Goal: Find contact information: Find contact information

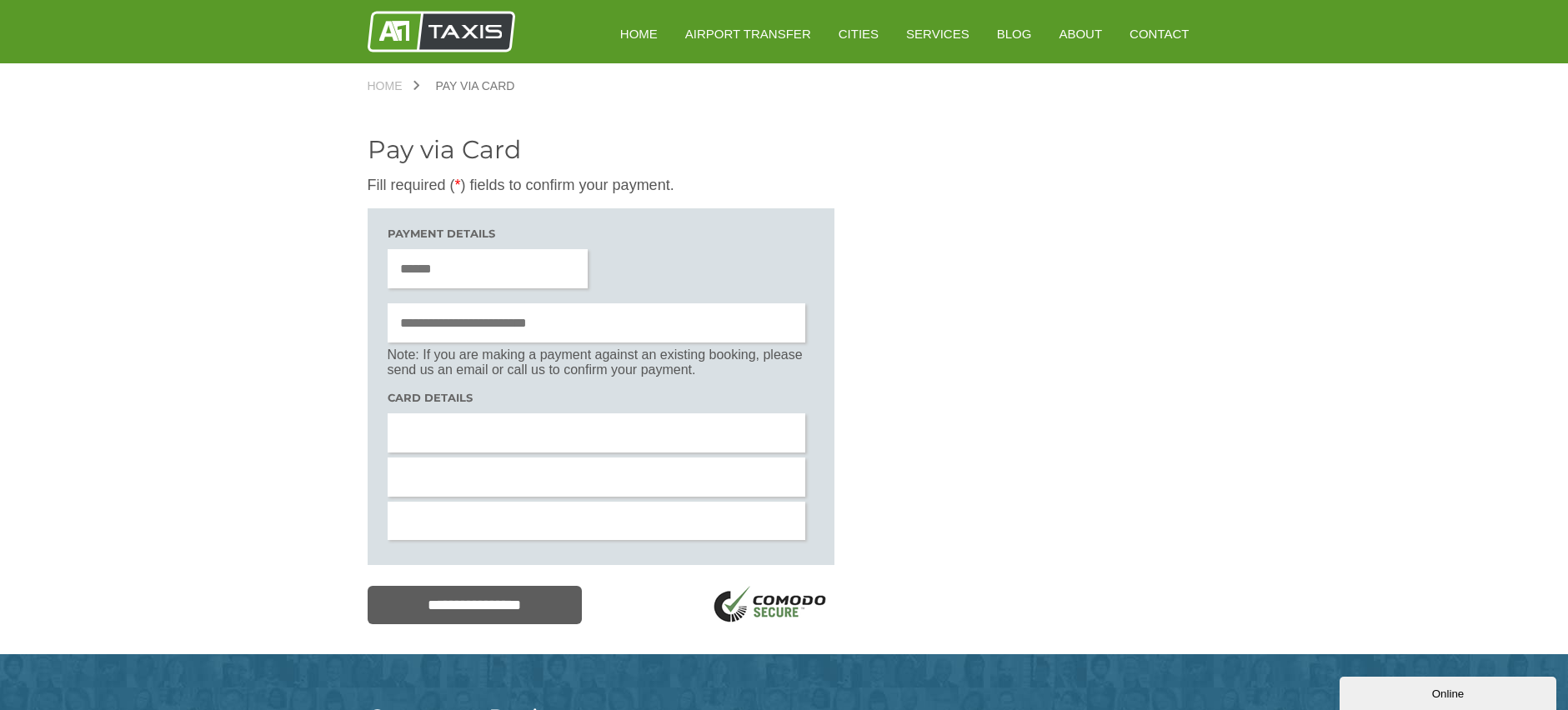
click at [468, 33] on img at bounding box center [441, 31] width 148 height 42
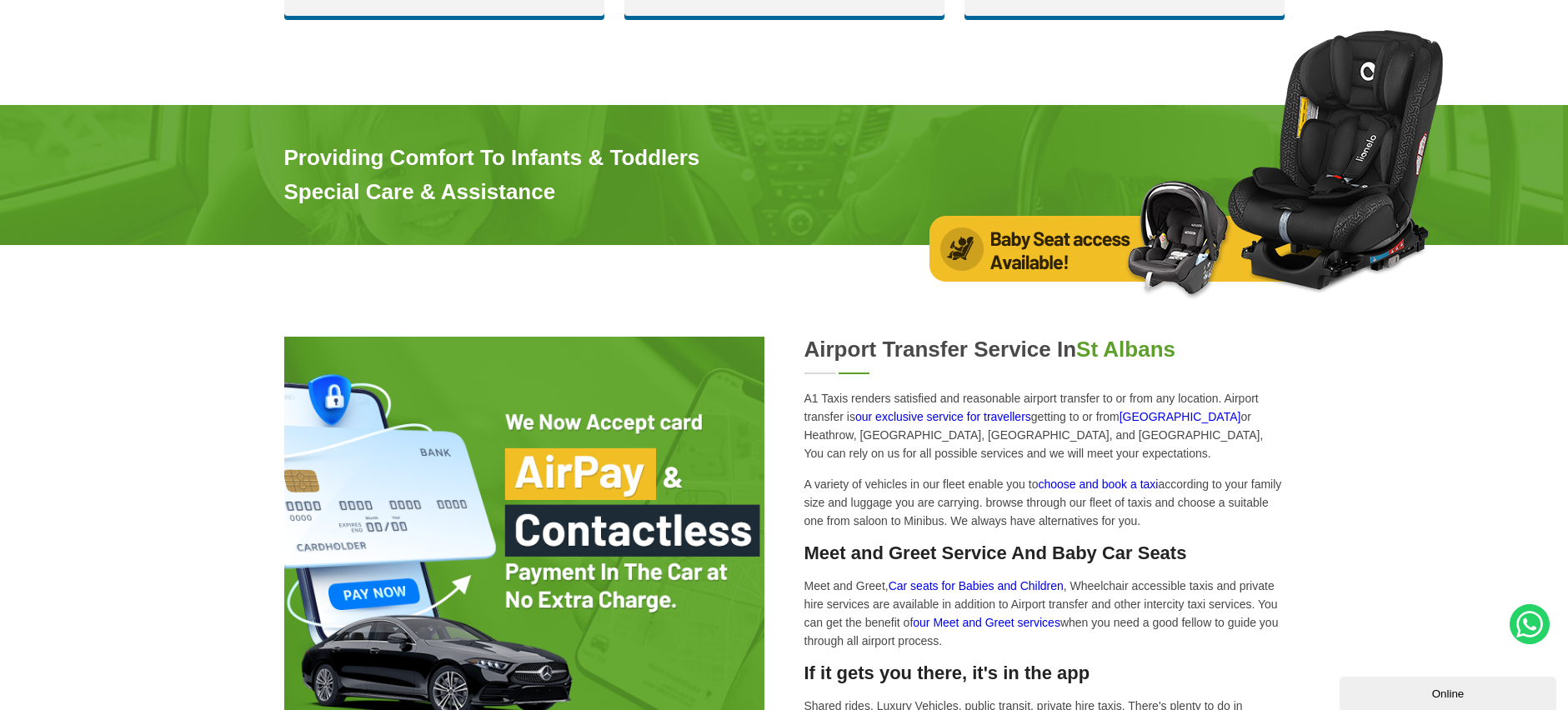
scroll to position [2552, 0]
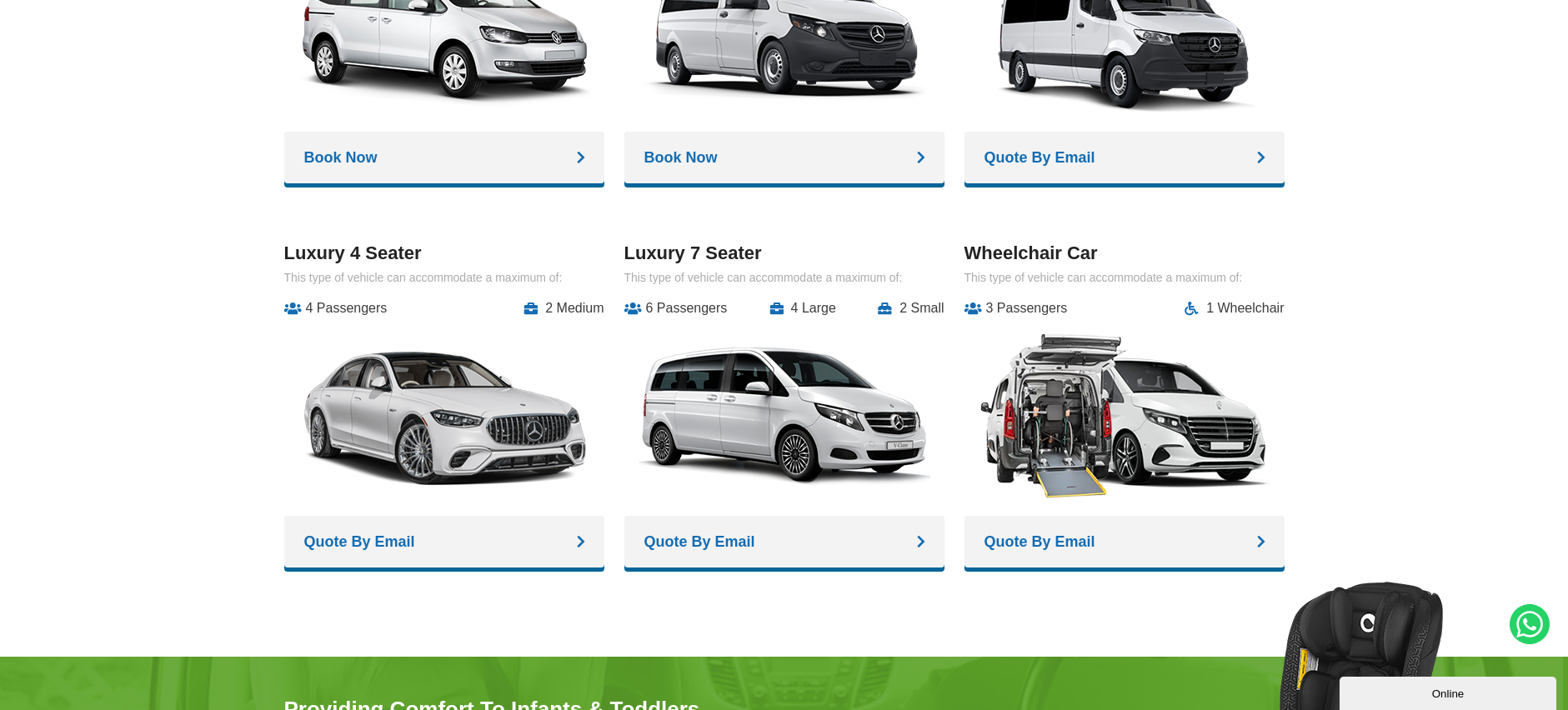
click at [1180, 271] on p "This type of vehicle can accommodate a maximum of:" at bounding box center [1124, 277] width 320 height 13
click at [1048, 242] on h3 "Wheelchair Car" at bounding box center [1124, 253] width 320 height 21
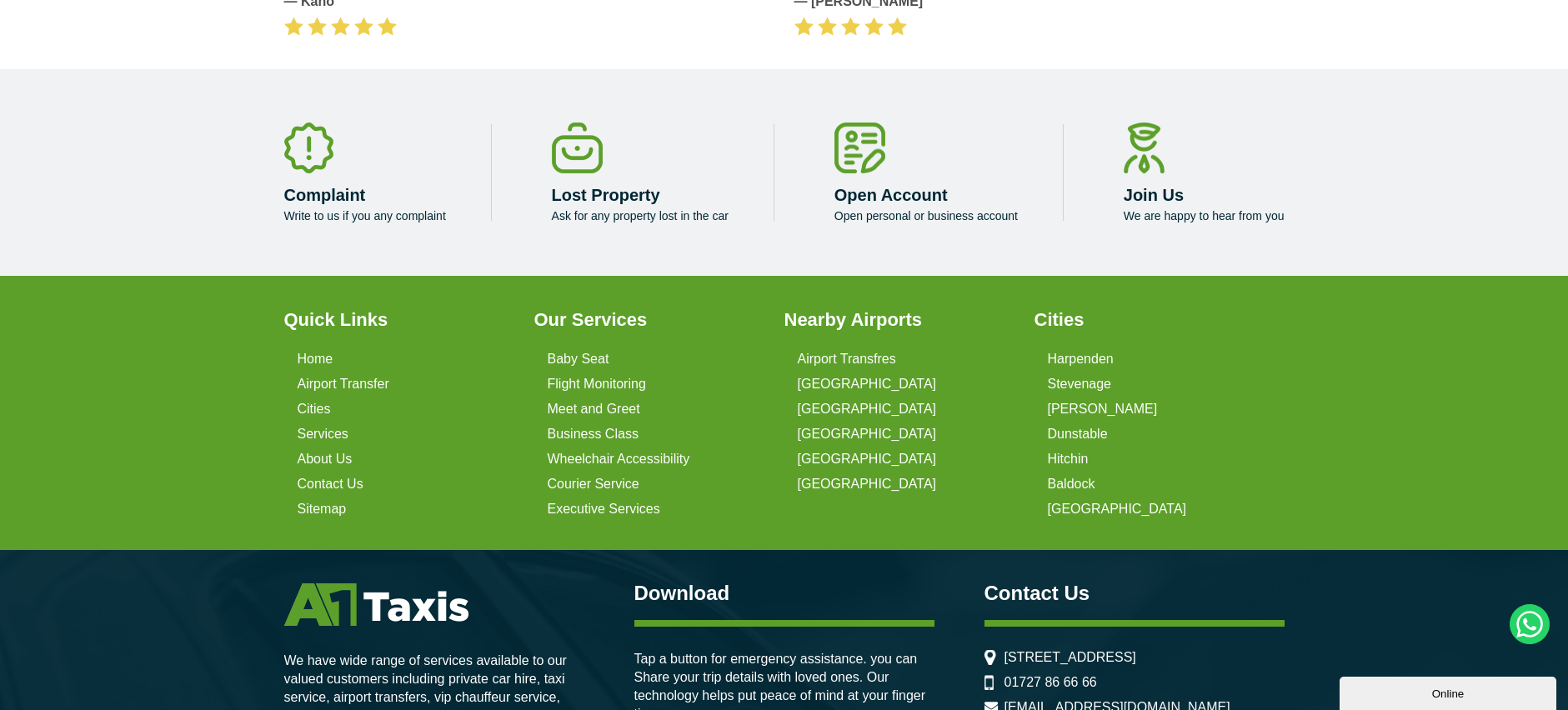
scroll to position [5135, 0]
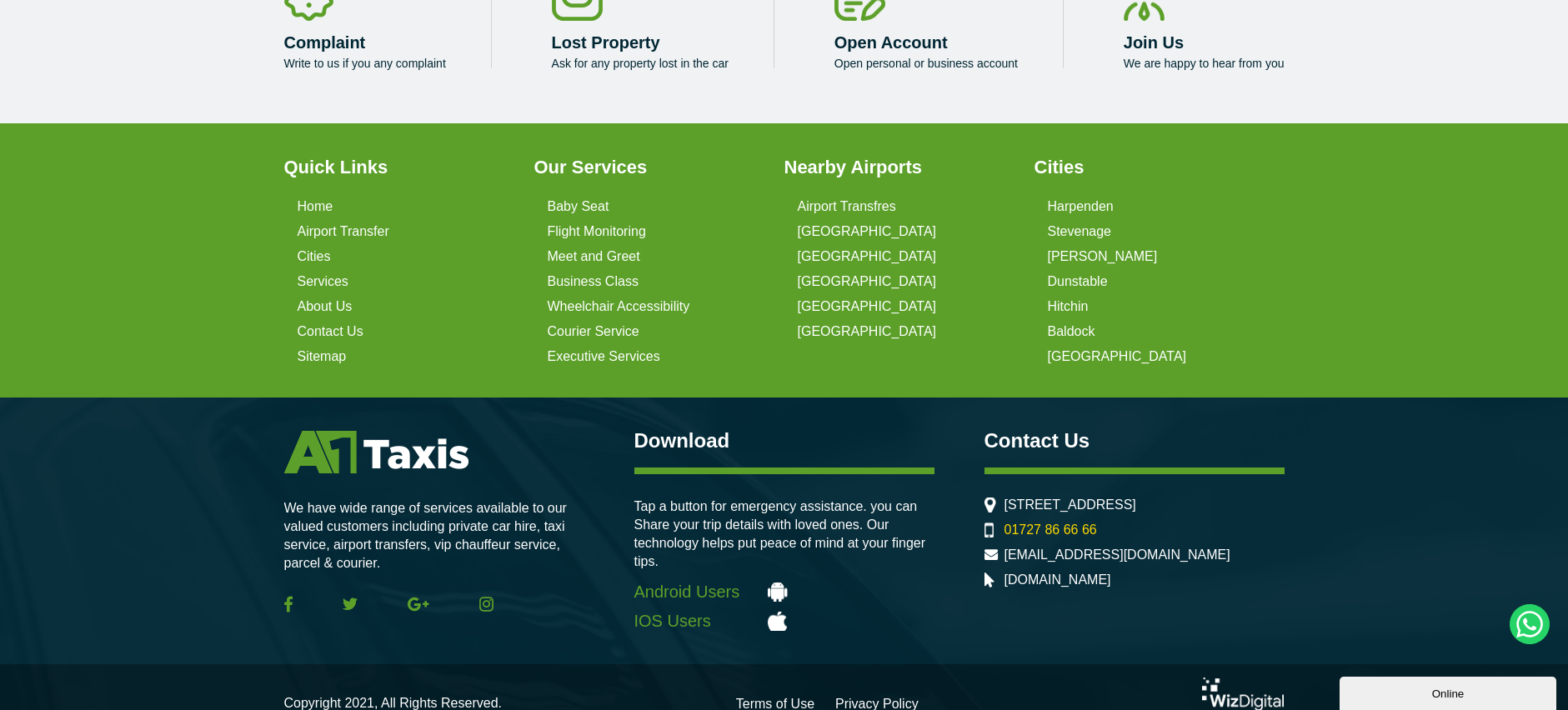
click at [1073, 522] on link "01727 86 66 66" at bounding box center [1050, 529] width 92 height 15
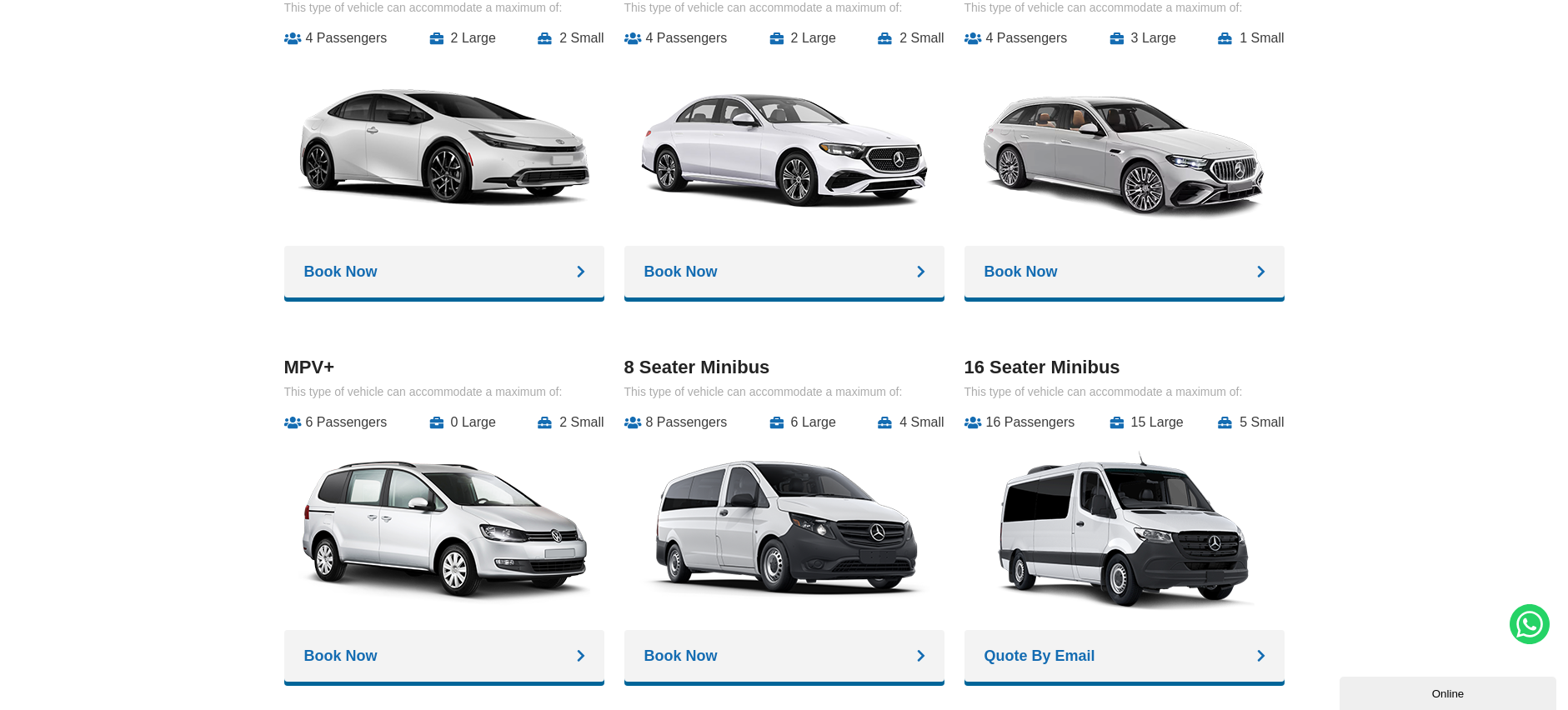
scroll to position [2046, 0]
